Goal: Task Accomplishment & Management: Manage account settings

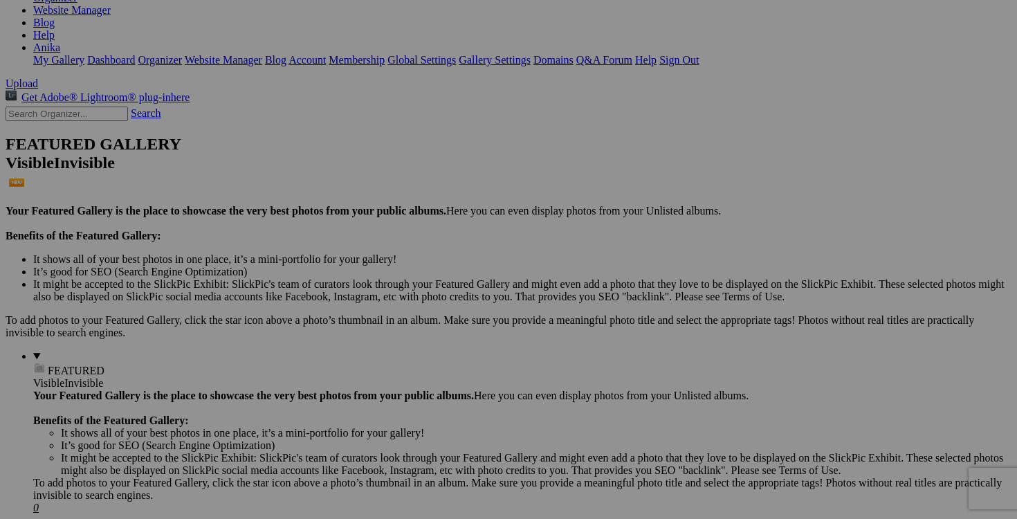
scroll to position [243, 0]
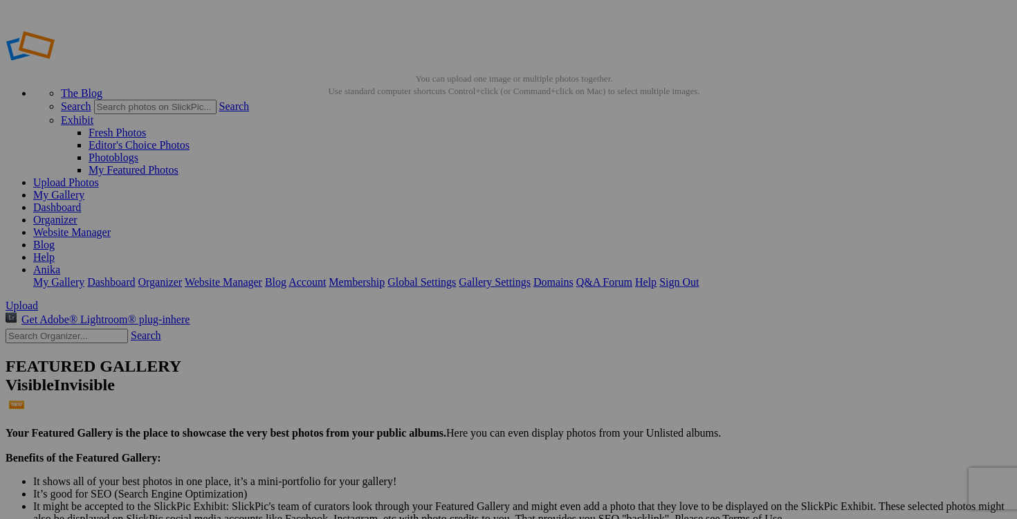
type input "2025/2026 AUTOMNE HIVER"
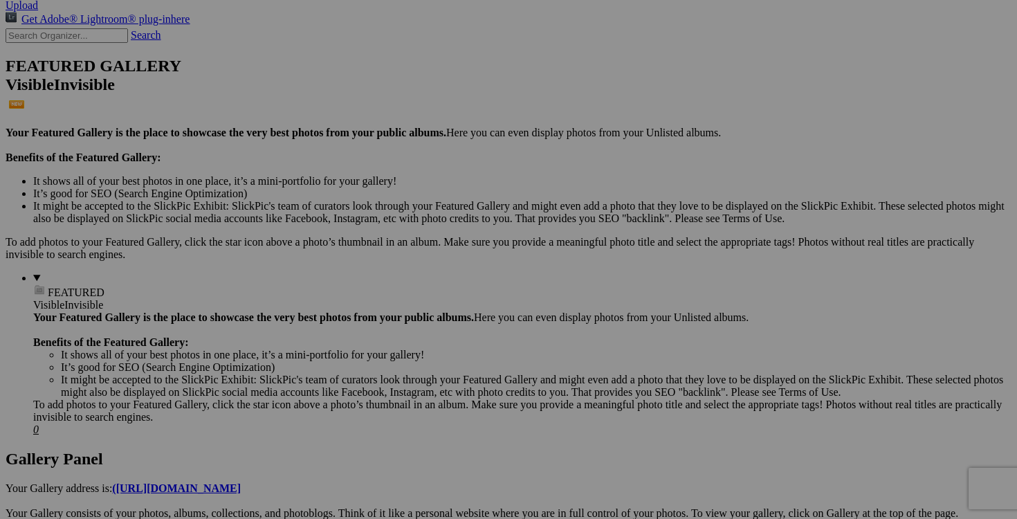
scroll to position [292, 0]
